Goal: Task Accomplishment & Management: Manage account settings

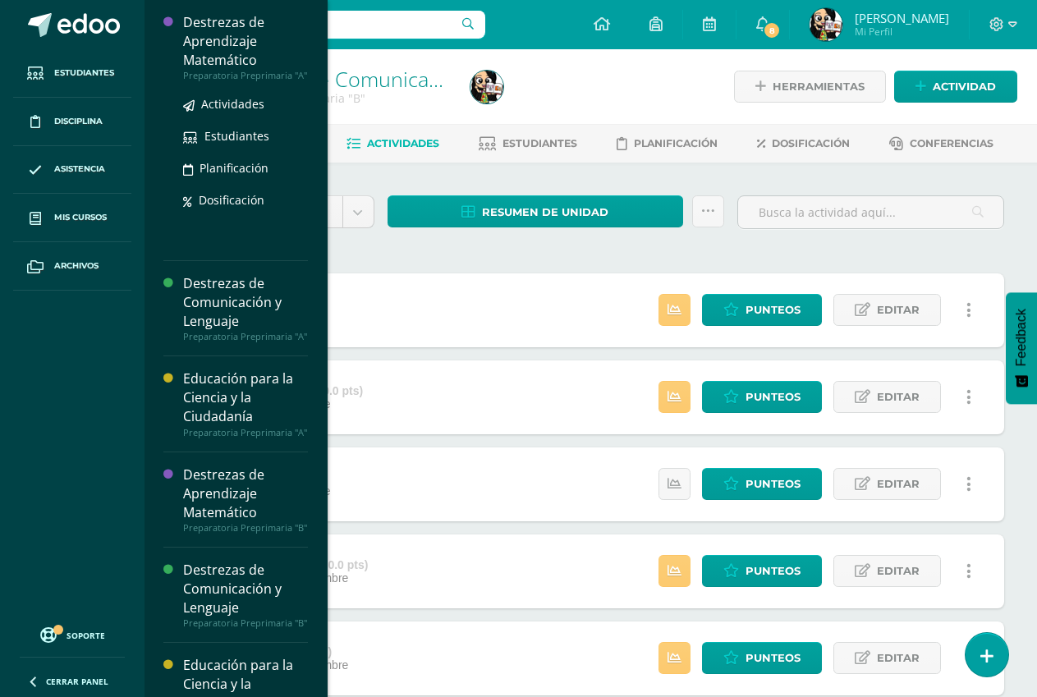
click at [242, 19] on div "Destrezas de Aprendizaje Matemático" at bounding box center [245, 41] width 125 height 57
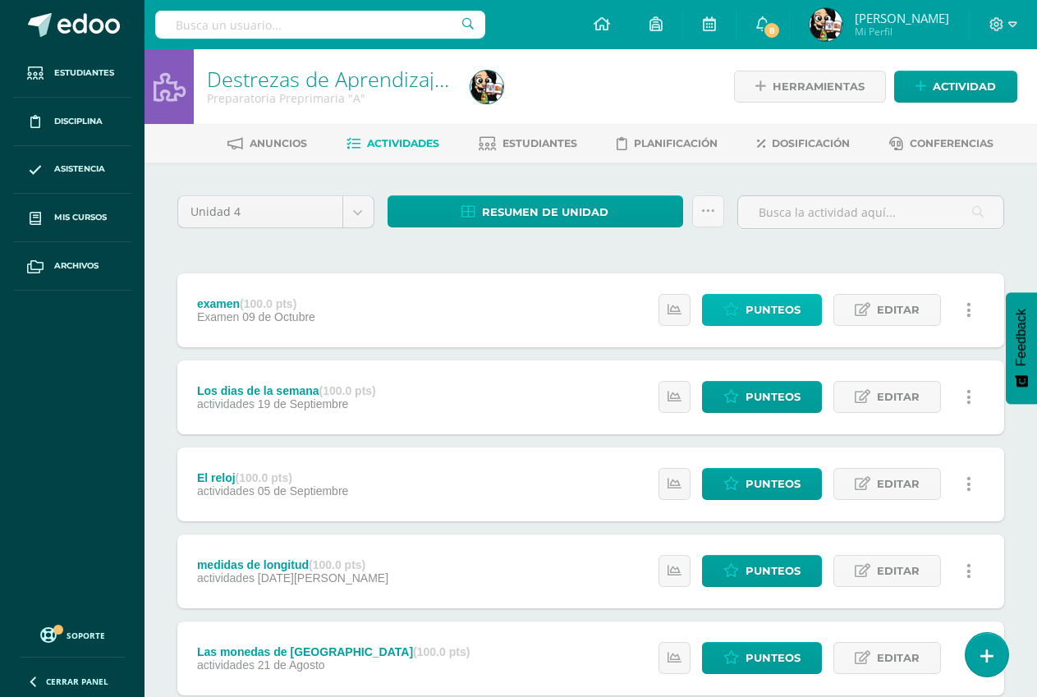
click at [791, 304] on span "Punteos" at bounding box center [772, 310] width 55 height 30
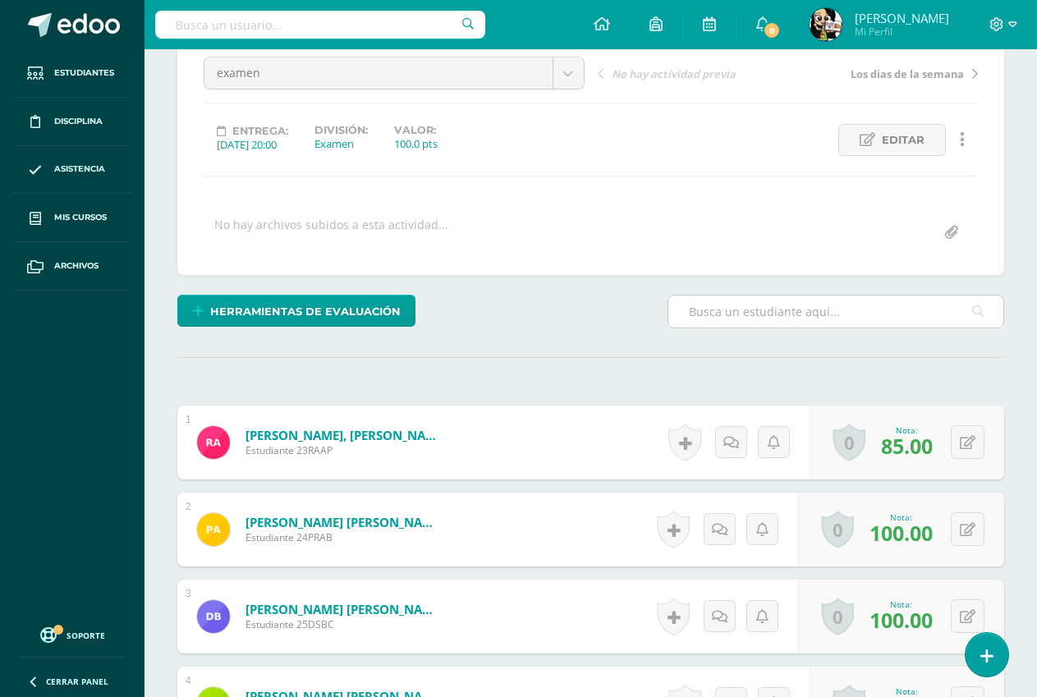
scroll to position [247, 0]
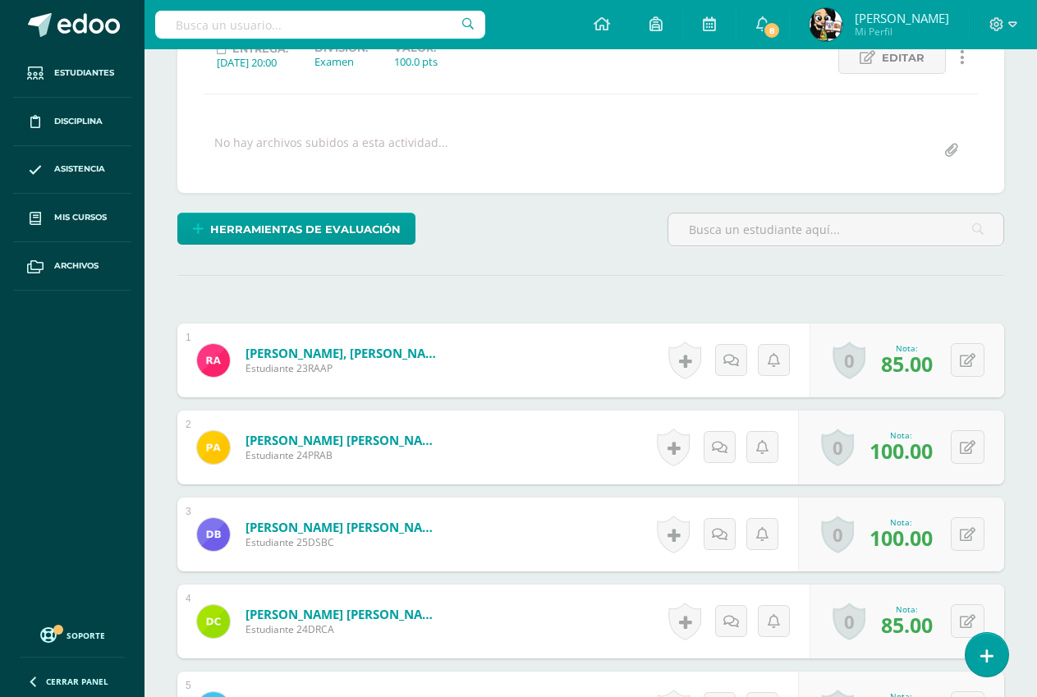
click at [411, 346] on link "Ambrocio Paredes, Raúl Alessandro" at bounding box center [343, 353] width 197 height 16
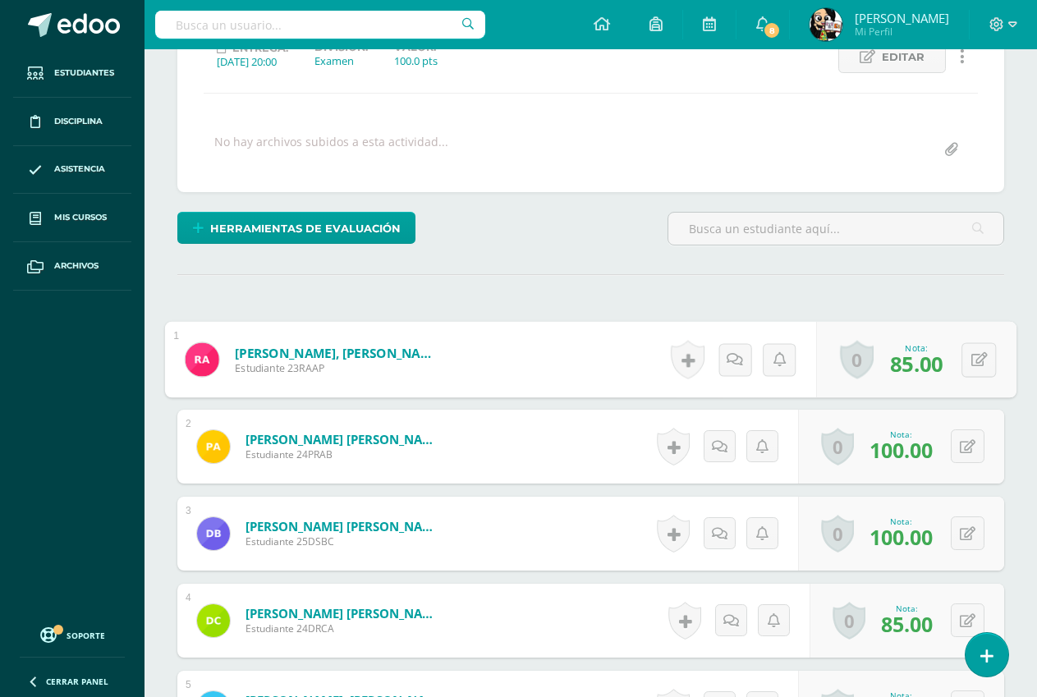
scroll to position [249, 0]
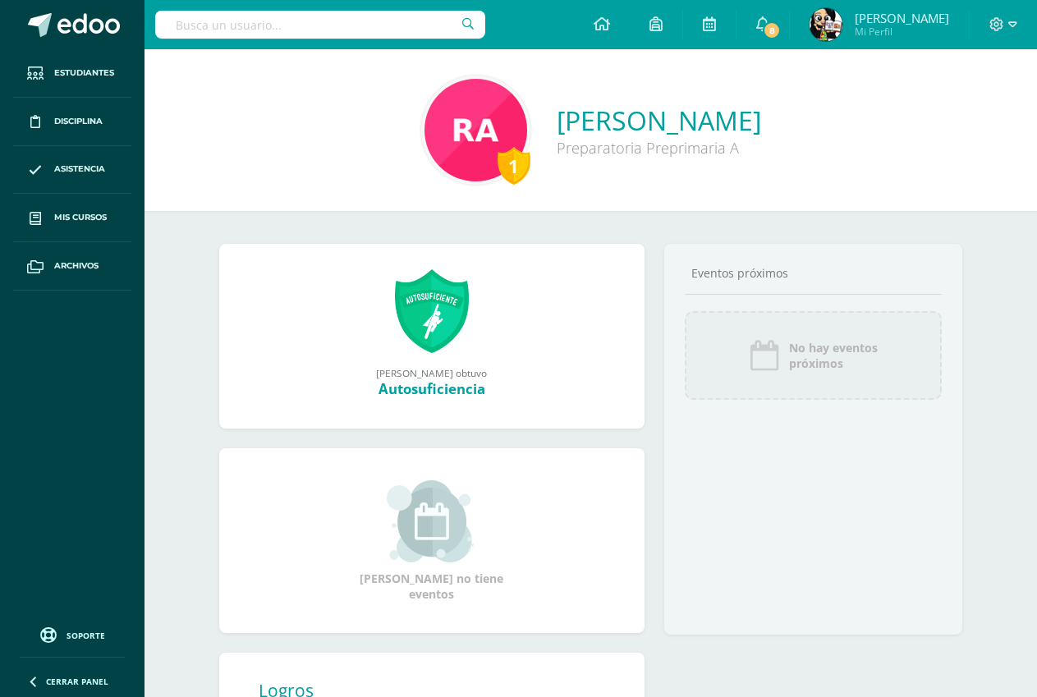
drag, startPoint x: 0, startPoint y: 0, endPoint x: 868, endPoint y: 112, distance: 875.0
click at [868, 112] on div "1 Raúl Alessandro Ambrocio Paredes Preparatoria Preprimaria A" at bounding box center [591, 130] width 866 height 109
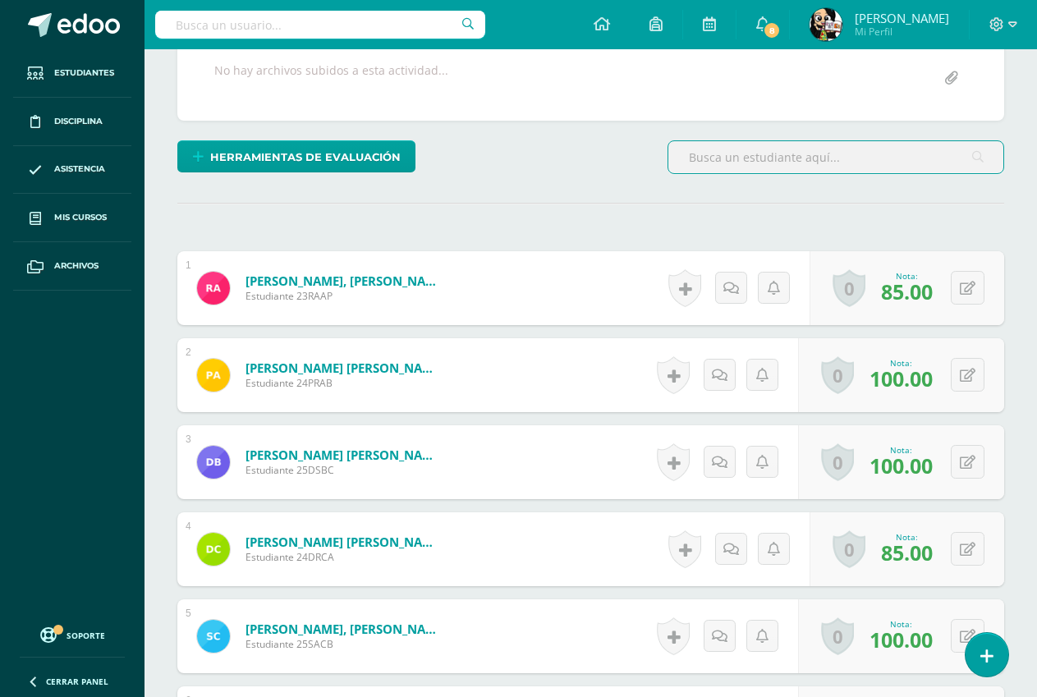
scroll to position [331, 0]
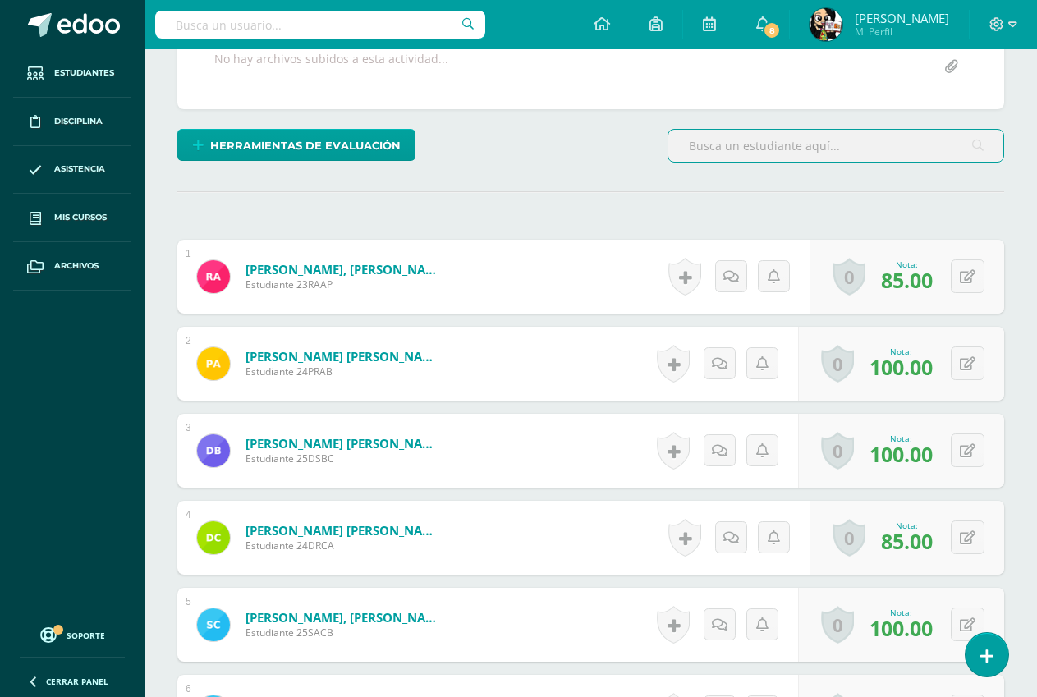
click at [415, 447] on link "Bustamante Castañaza, Diego Saúl" at bounding box center [343, 443] width 197 height 16
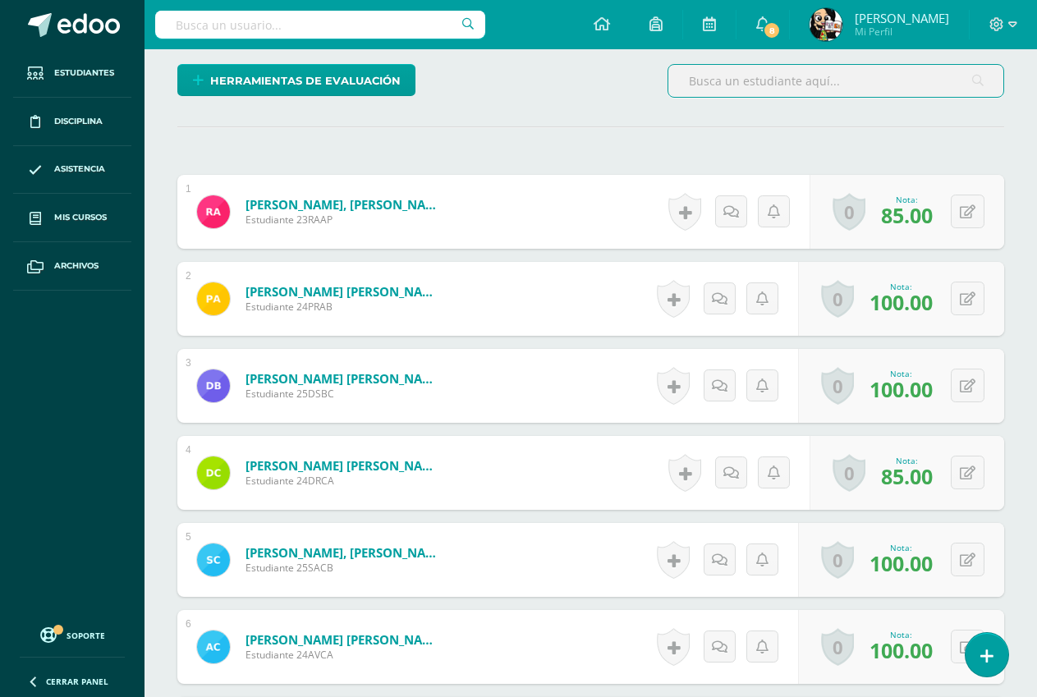
scroll to position [495, 0]
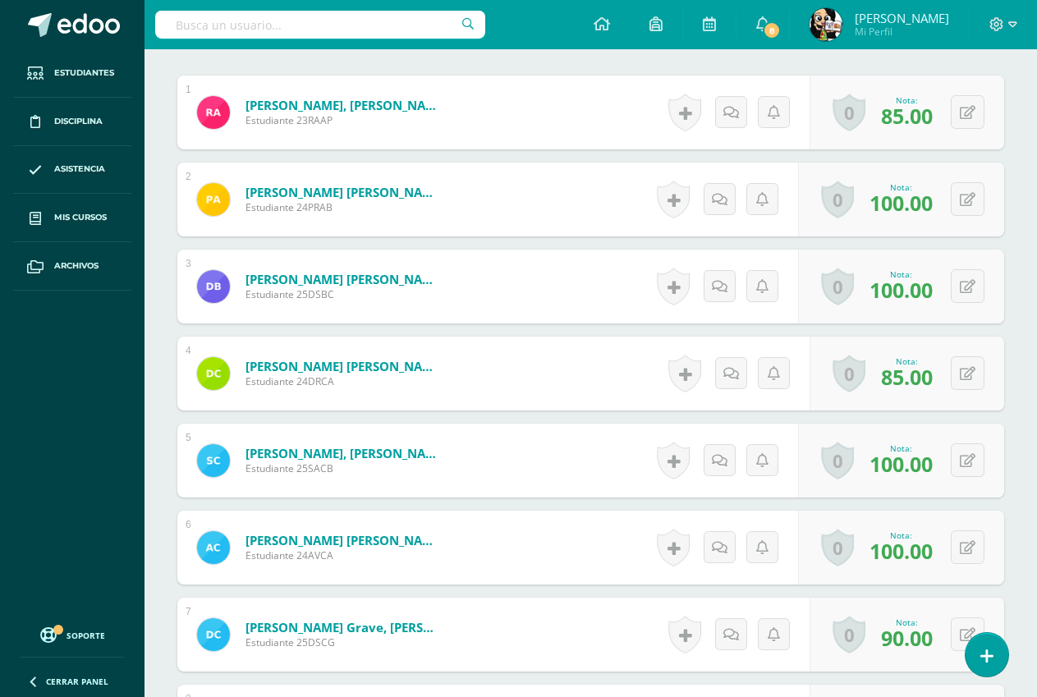
click at [398, 452] on link "[PERSON_NAME], [PERSON_NAME]" at bounding box center [343, 453] width 197 height 16
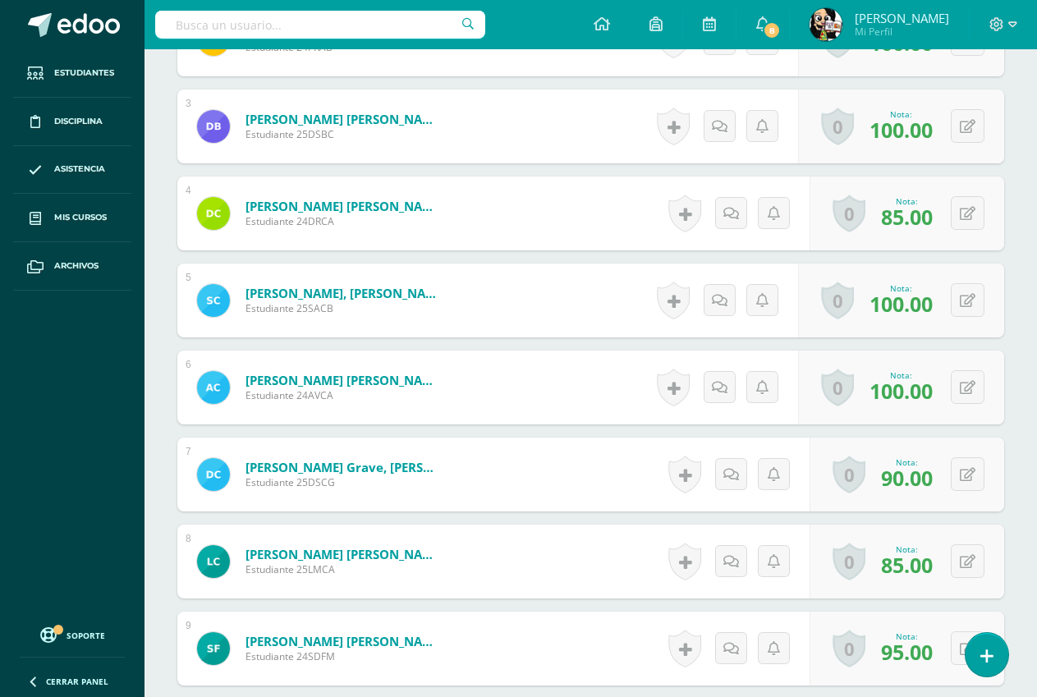
scroll to position [656, 0]
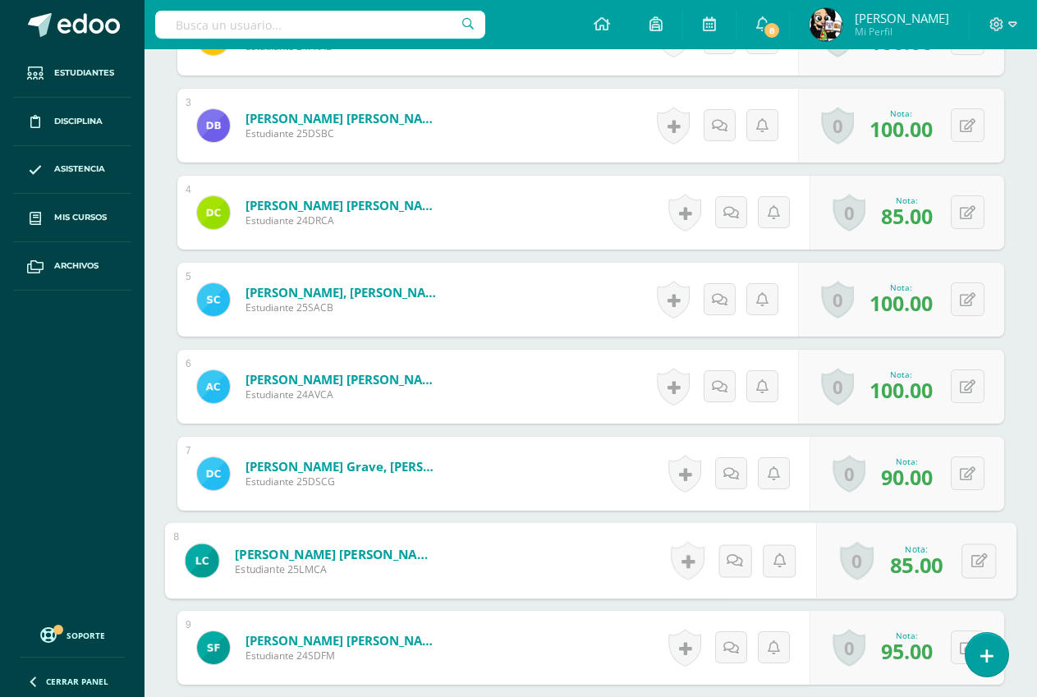
click at [412, 558] on link "[PERSON_NAME] [PERSON_NAME]" at bounding box center [336, 553] width 203 height 17
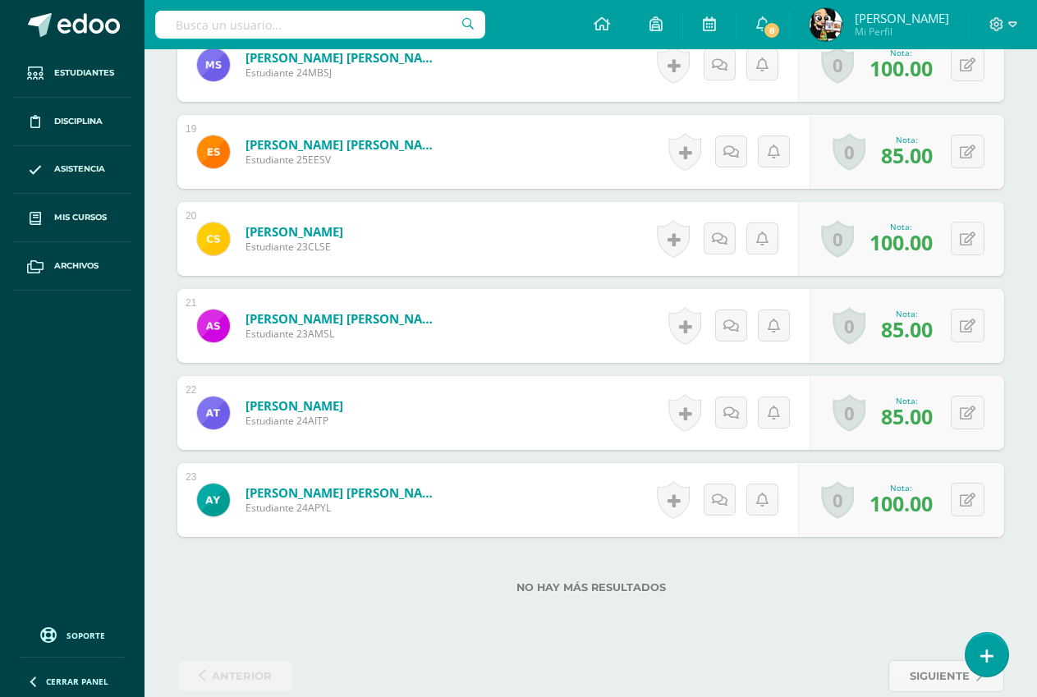
scroll to position [2050, 0]
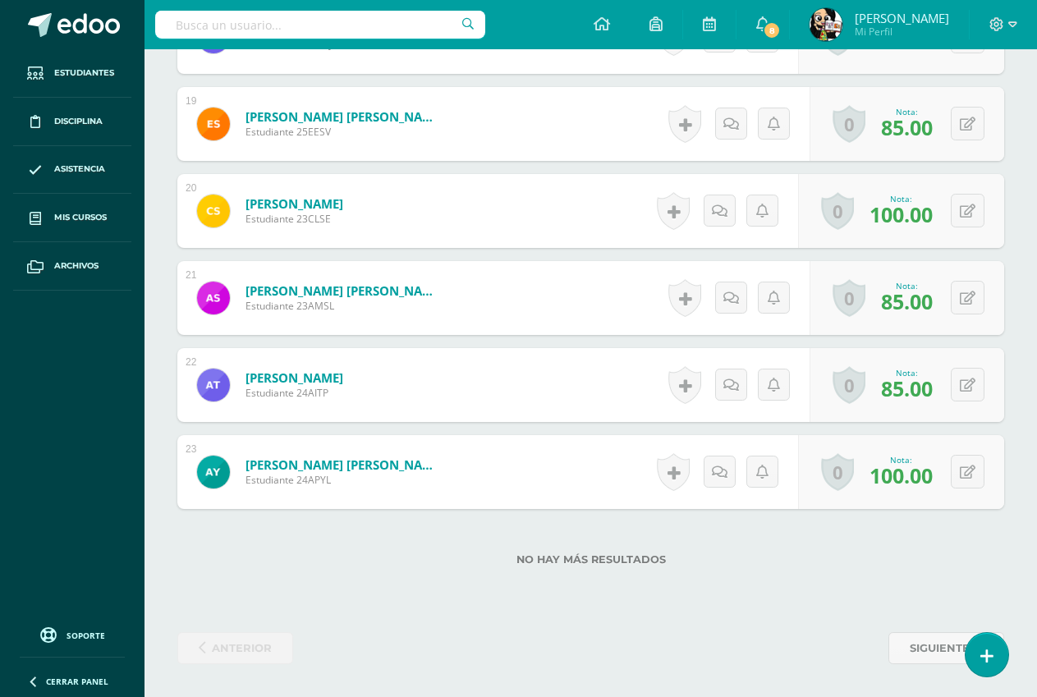
click at [420, 122] on link "[PERSON_NAME] [PERSON_NAME]" at bounding box center [343, 116] width 197 height 16
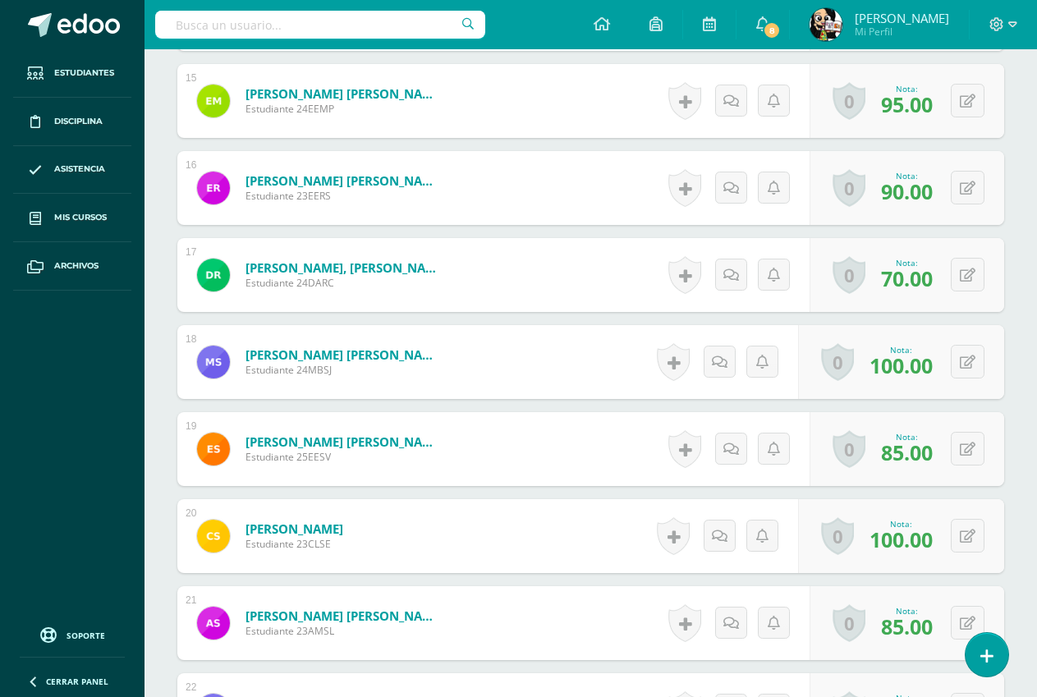
scroll to position [1735, 0]
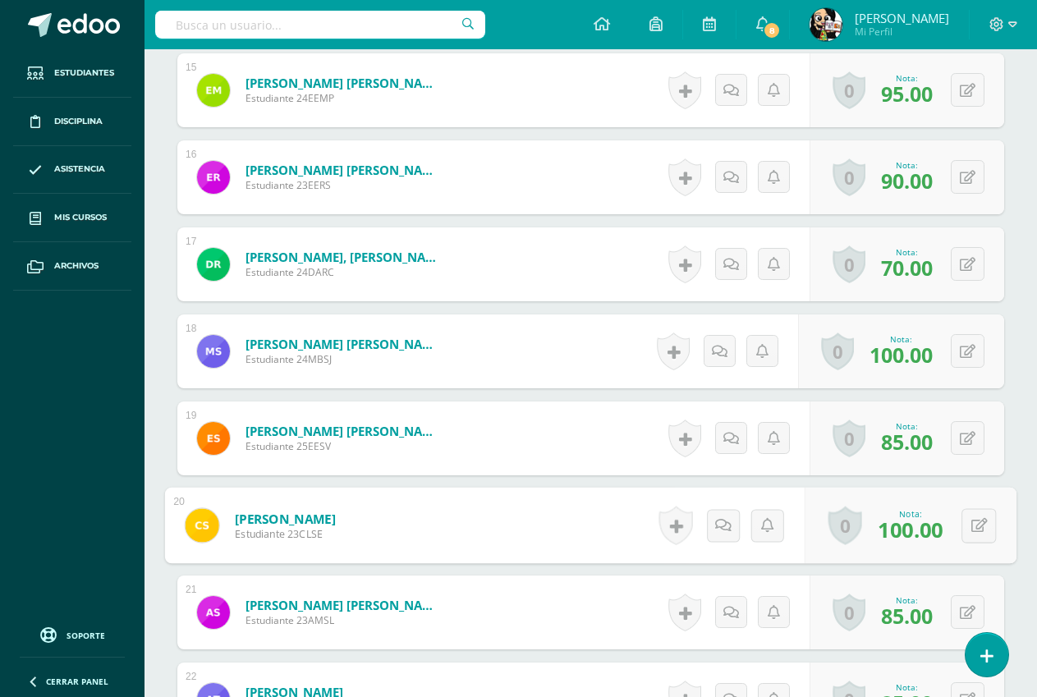
click at [336, 525] on link "[PERSON_NAME]" at bounding box center [285, 518] width 101 height 17
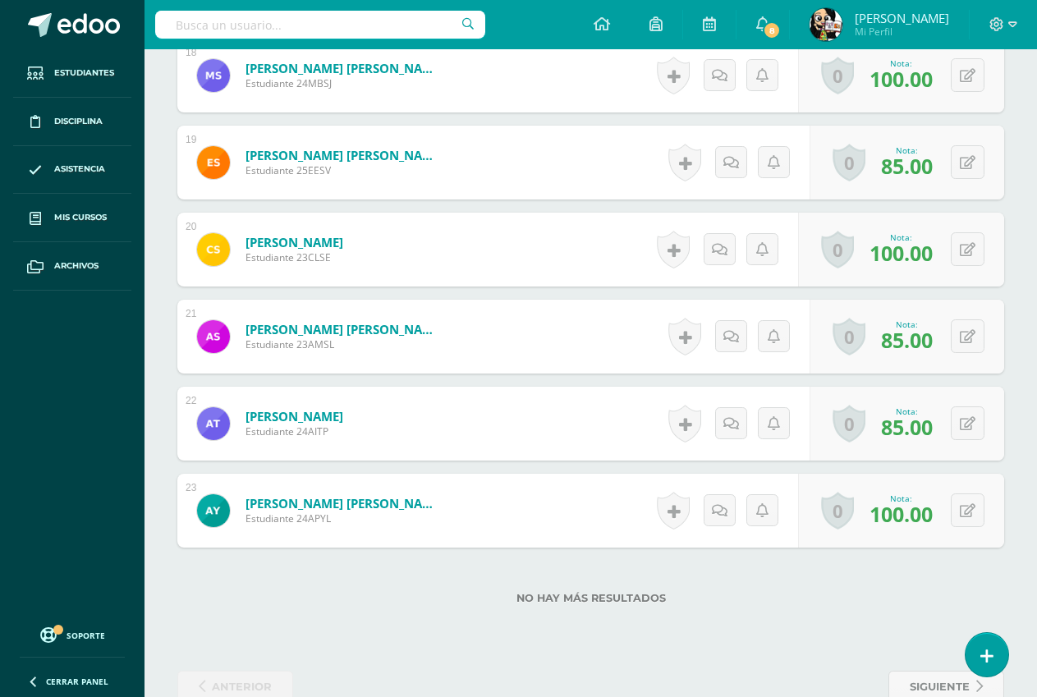
scroll to position [2050, 0]
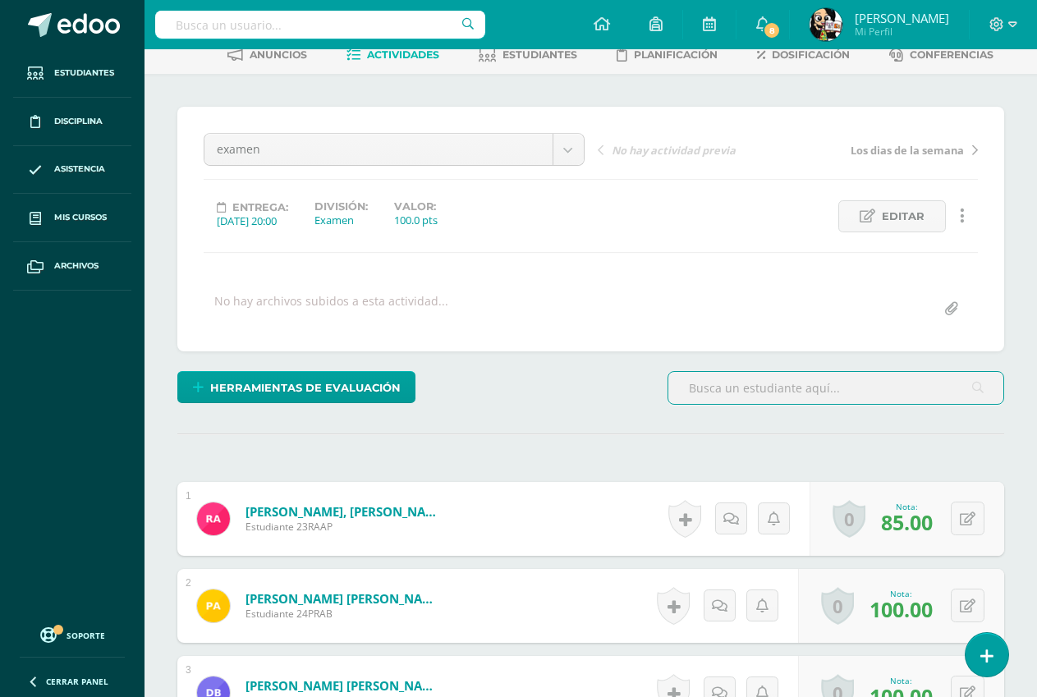
scroll to position [89, 0]
